Goal: Information Seeking & Learning: Find specific fact

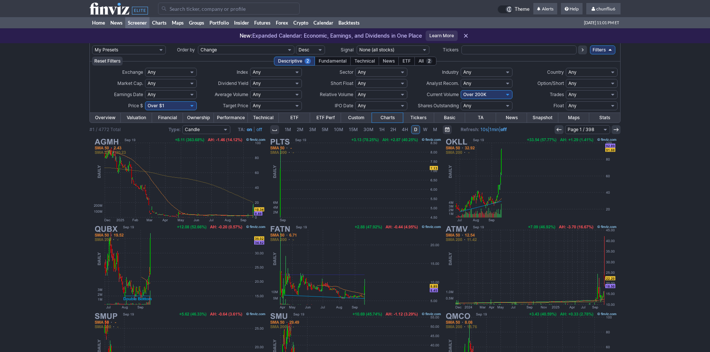
click at [216, 9] on input "Search" at bounding box center [229, 9] width 142 height 12
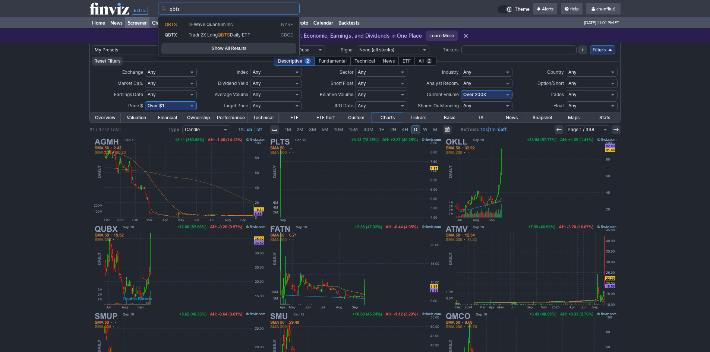
type input "qbts"
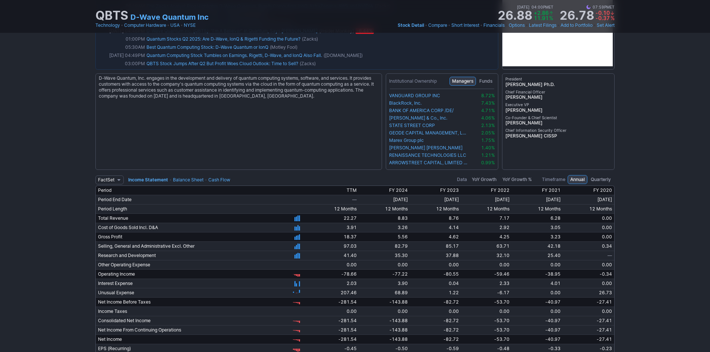
scroll to position [1333, 0]
